Goal: Task Accomplishment & Management: Manage account settings

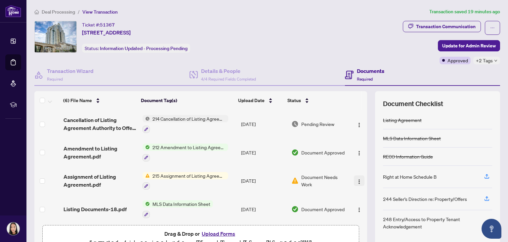
click at [357, 179] on img "button" at bounding box center [359, 181] width 5 height 5
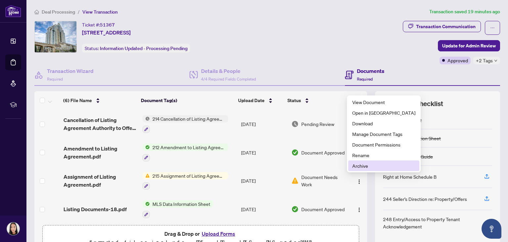
click at [357, 165] on span "Archive" at bounding box center [383, 165] width 63 height 7
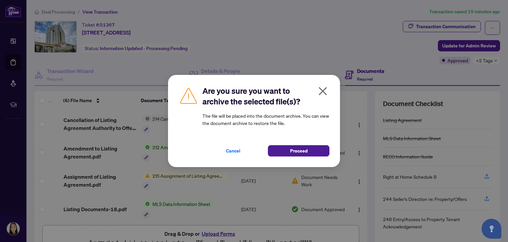
click at [327, 91] on icon "close" at bounding box center [323, 91] width 11 height 11
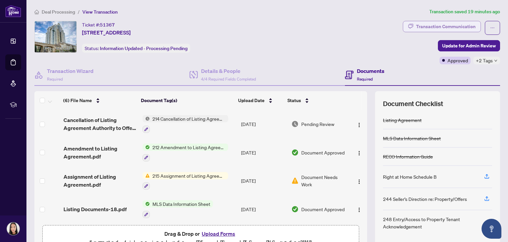
click at [427, 28] on div "Transaction Communication" at bounding box center [446, 26] width 60 height 11
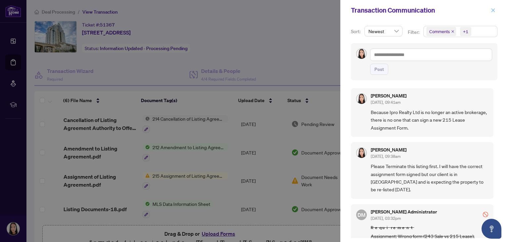
click at [494, 7] on span "button" at bounding box center [493, 10] width 5 height 11
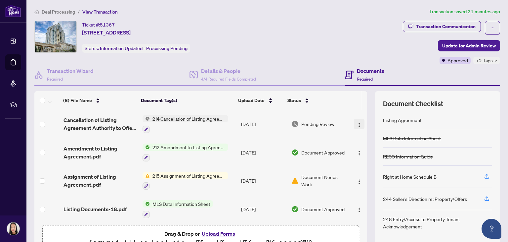
click at [357, 123] on img "button" at bounding box center [359, 124] width 5 height 5
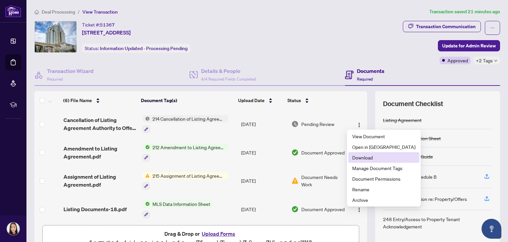
click at [364, 158] on span "Download" at bounding box center [383, 157] width 63 height 7
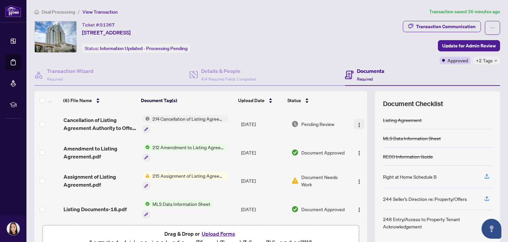
click at [357, 122] on img "button" at bounding box center [359, 124] width 5 height 5
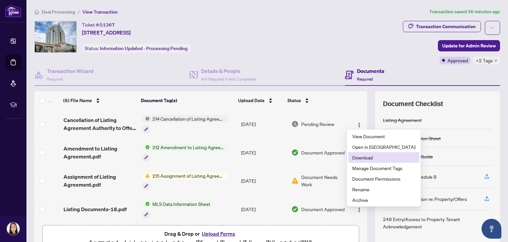
click at [364, 157] on span "Download" at bounding box center [383, 157] width 63 height 7
